Goal: Check status

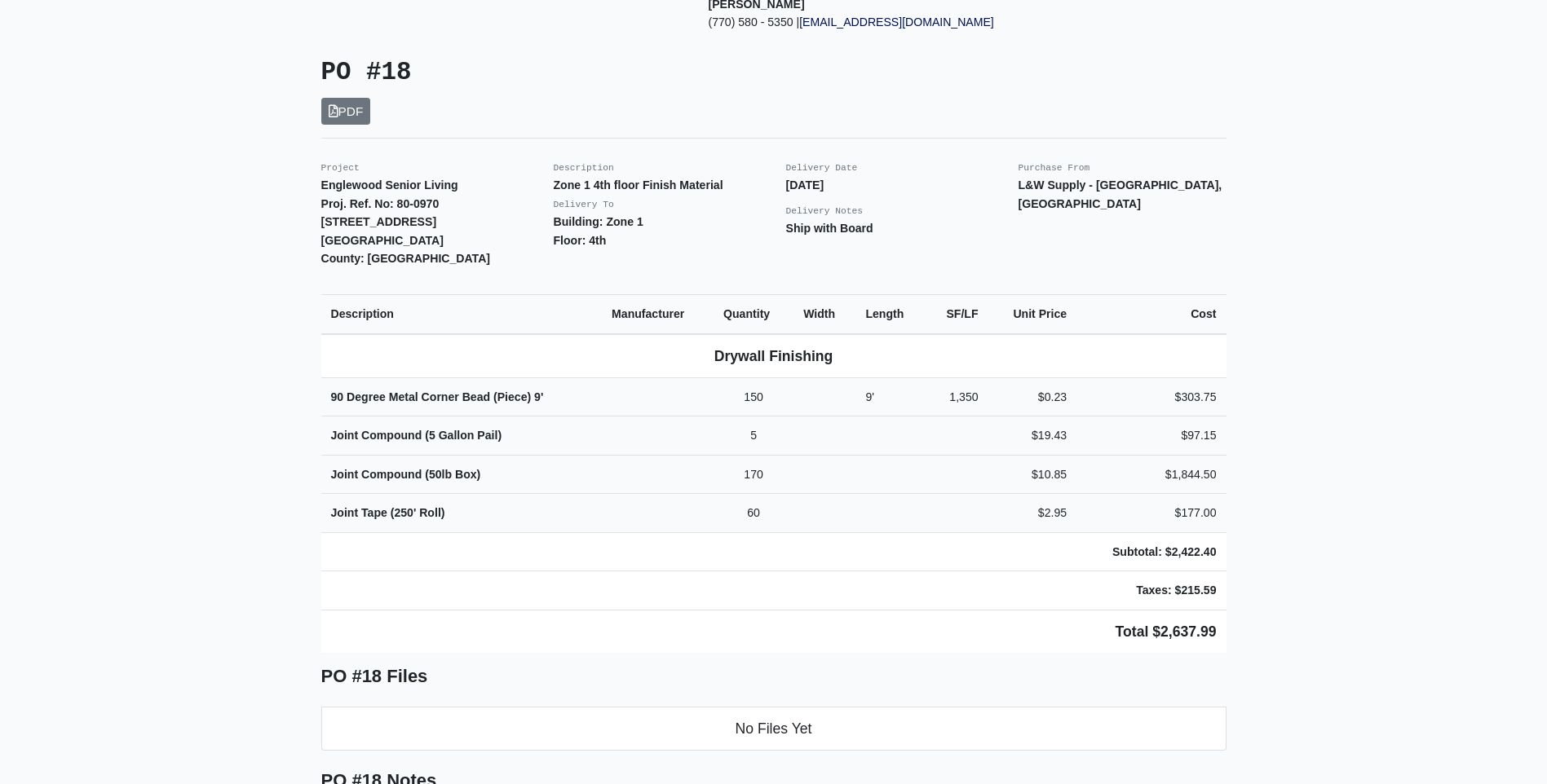
scroll to position [326, 0]
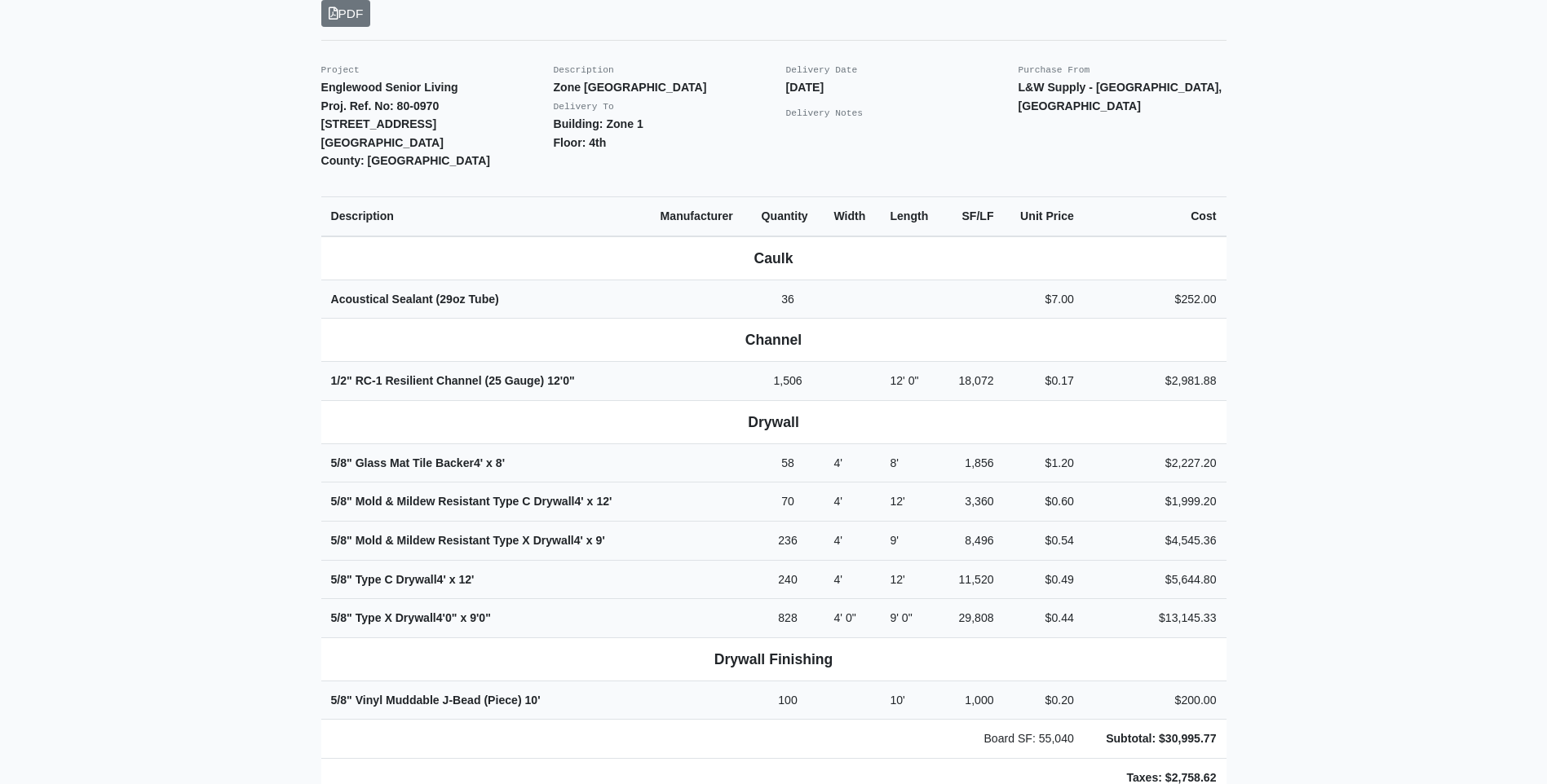
scroll to position [570, 0]
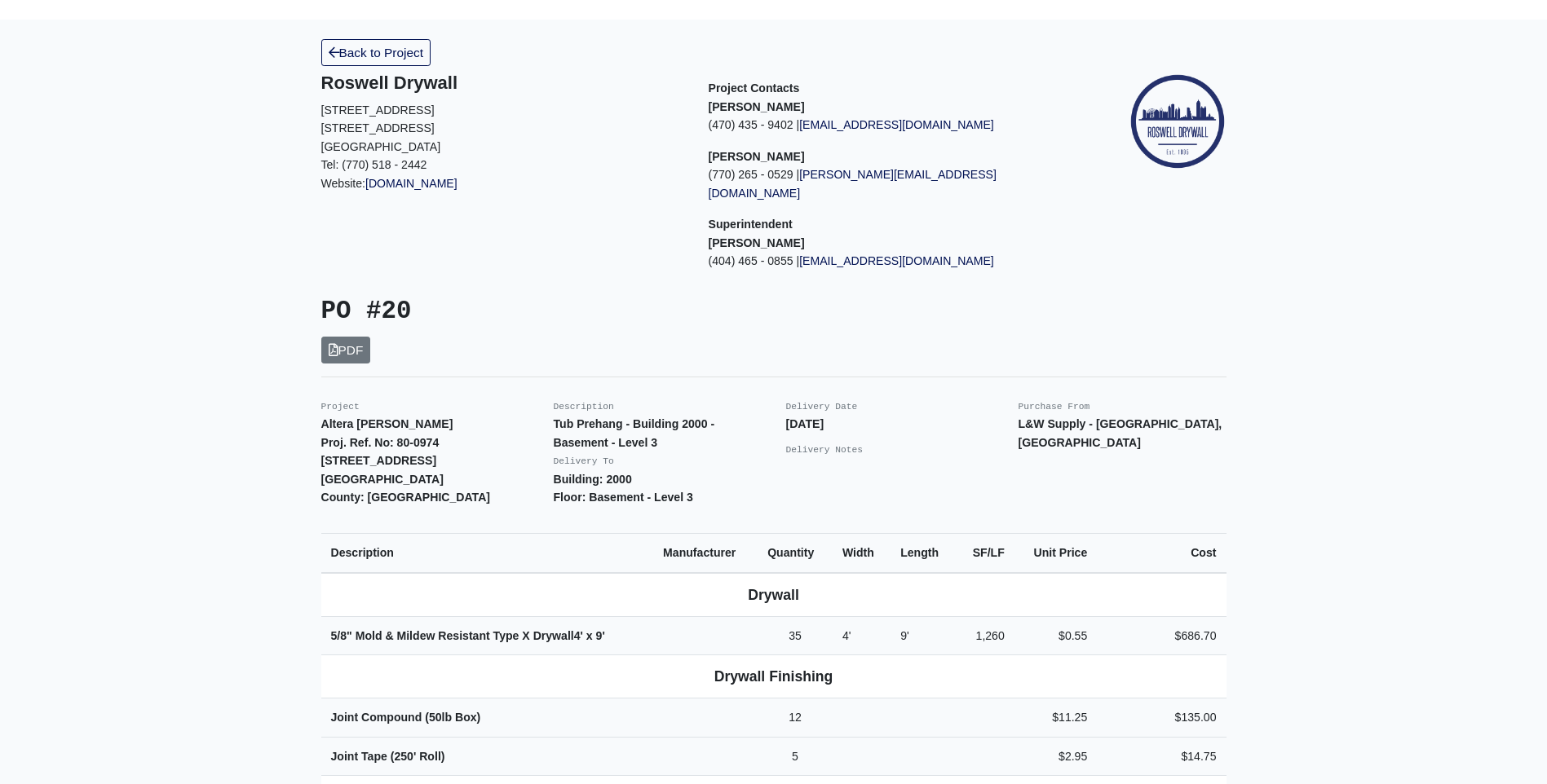
scroll to position [163, 0]
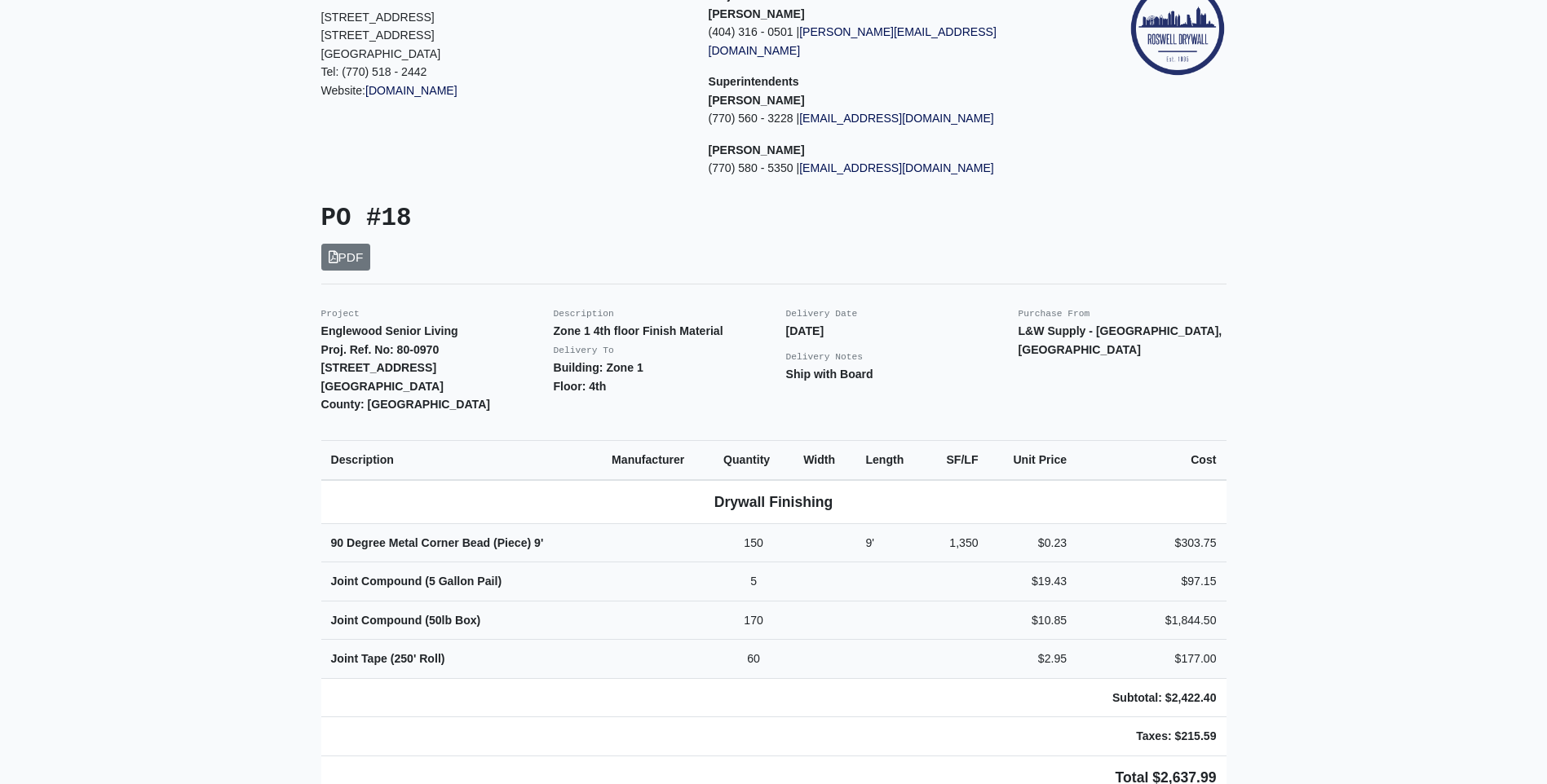
scroll to position [163, 0]
